Goal: Transaction & Acquisition: Purchase product/service

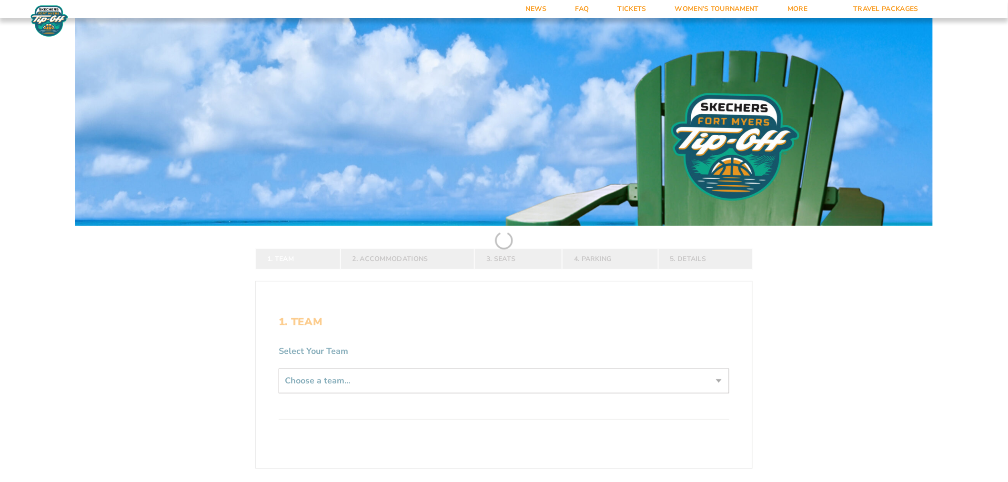
scroll to position [212, 0]
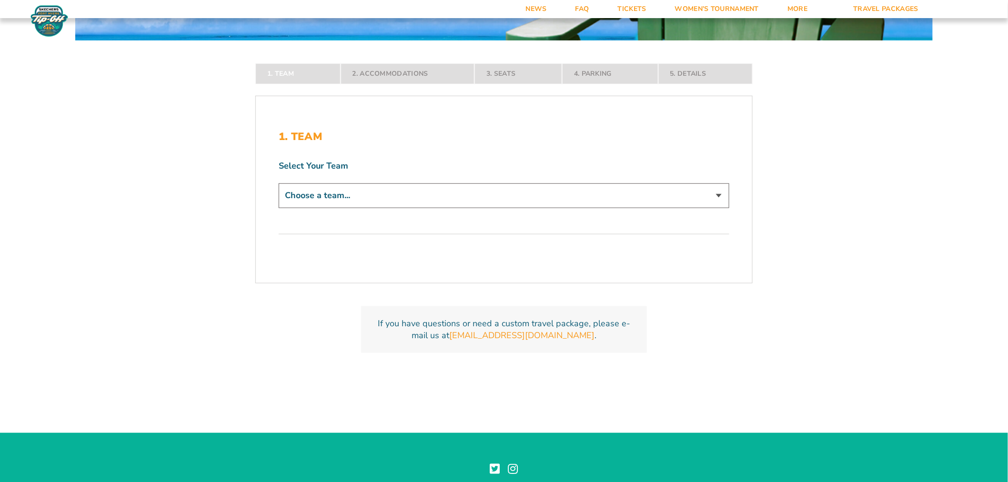
click at [396, 176] on div "Select Your Team Choose a team... Bowling Green Falcons Bucknell Bison Buffalo …" at bounding box center [504, 185] width 451 height 51
click at [392, 189] on select "Choose a team... Bowling Green Falcons Bucknell Bison Buffalo Bulls VMI Keydets" at bounding box center [504, 195] width 451 height 24
select select "19472"
click at [279, 208] on select "Choose a team... Bowling Green Falcons Bucknell Bison Buffalo Bulls VMI Keydets" at bounding box center [504, 195] width 451 height 24
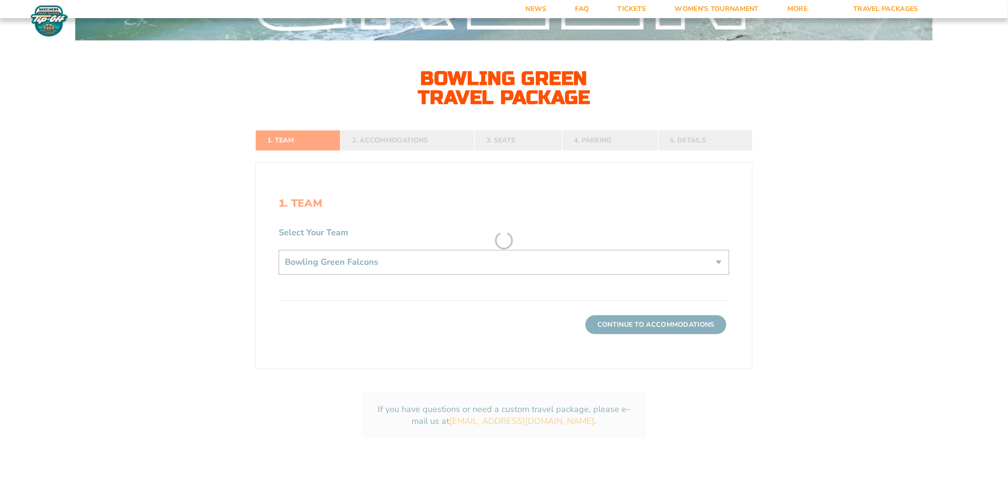
click at [632, 326] on form "Bowling Green Bowling Green Travel Package Bucknell Bucknell Travel Package Buf…" at bounding box center [504, 136] width 1008 height 696
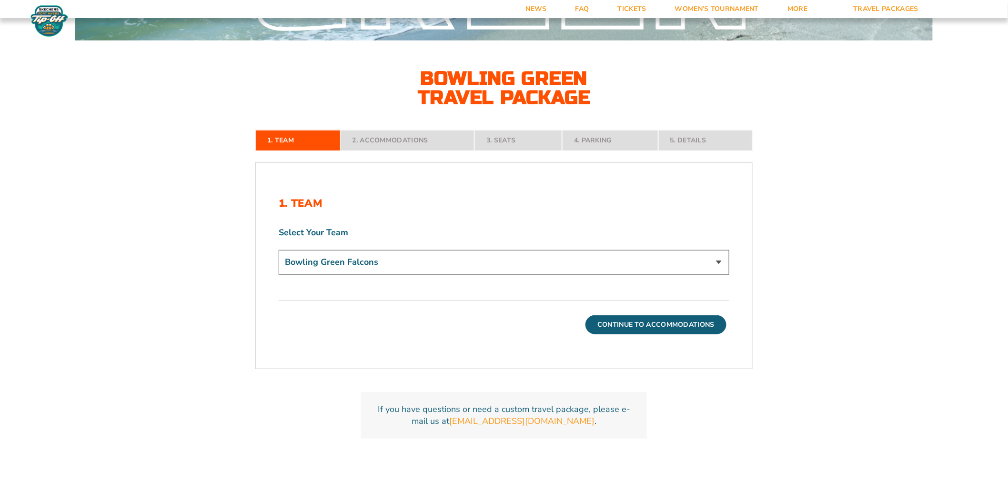
click at [639, 326] on button "Continue To Accommodations" at bounding box center [656, 325] width 141 height 19
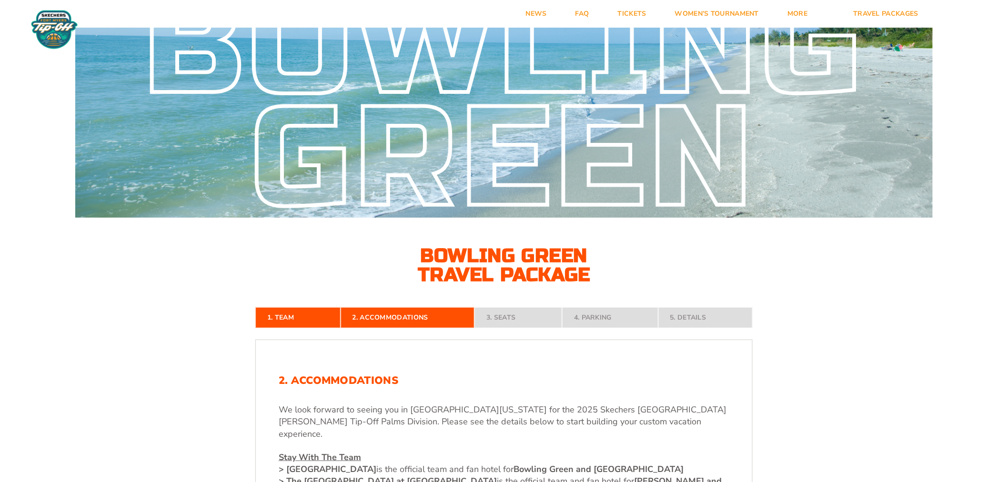
scroll to position [0, 0]
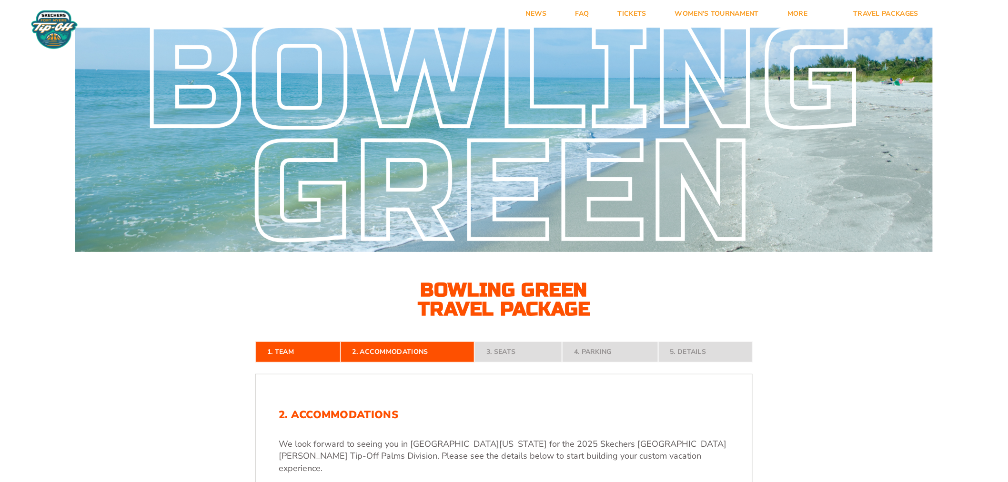
click at [31, 32] on img at bounding box center [54, 30] width 51 height 40
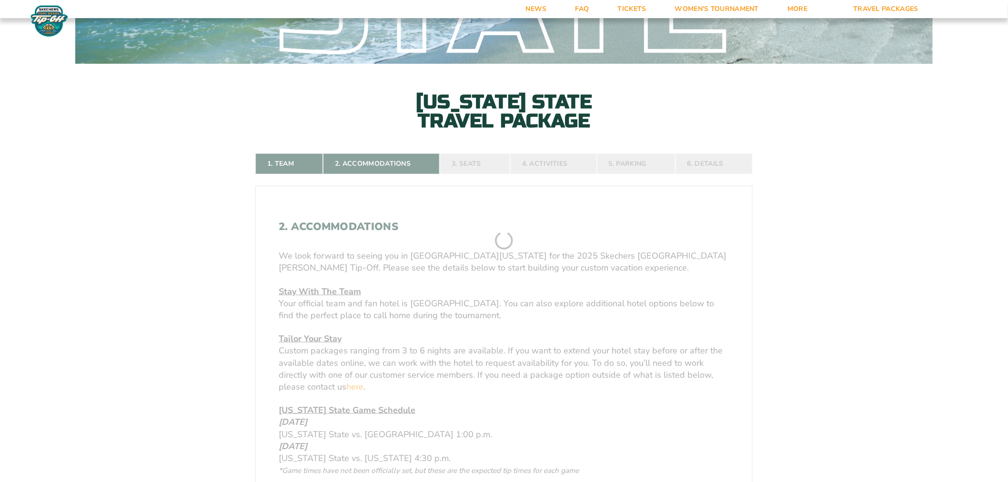
scroll to position [370, 0]
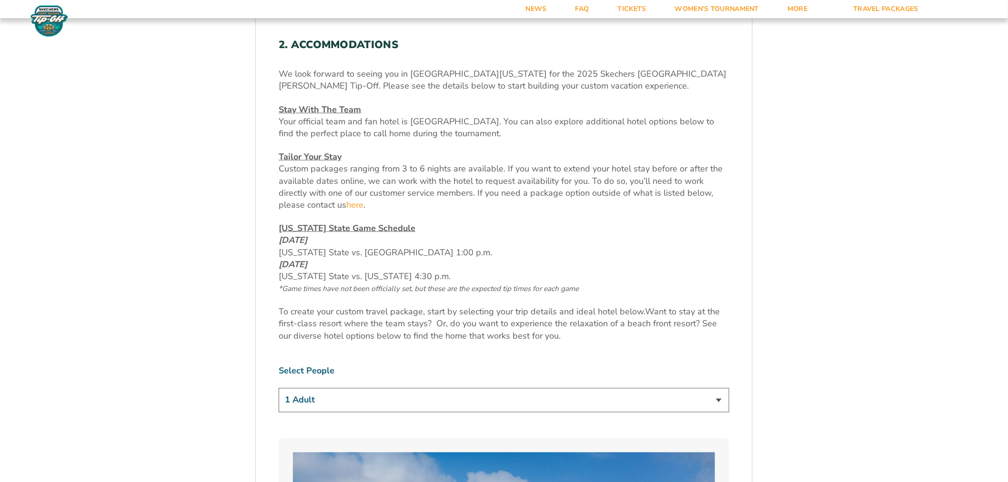
drag, startPoint x: 475, startPoint y: 273, endPoint x: 273, endPoint y: 242, distance: 204.0
copy span "[DATE] [US_STATE] State vs. [GEOGRAPHIC_DATA] 1:00 p.m. [DATE] [US_STATE] State…"
